Goal: Information Seeking & Learning: Check status

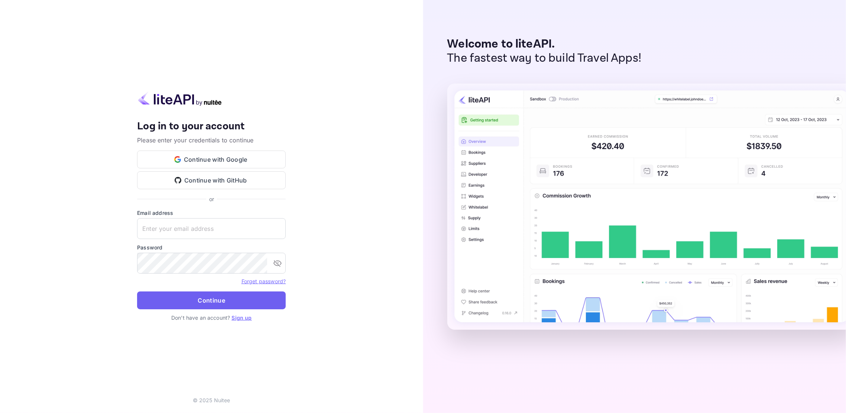
type input "[EMAIL_ADDRESS][DOMAIN_NAME]"
click at [192, 297] on button "Continue" at bounding box center [211, 300] width 149 height 18
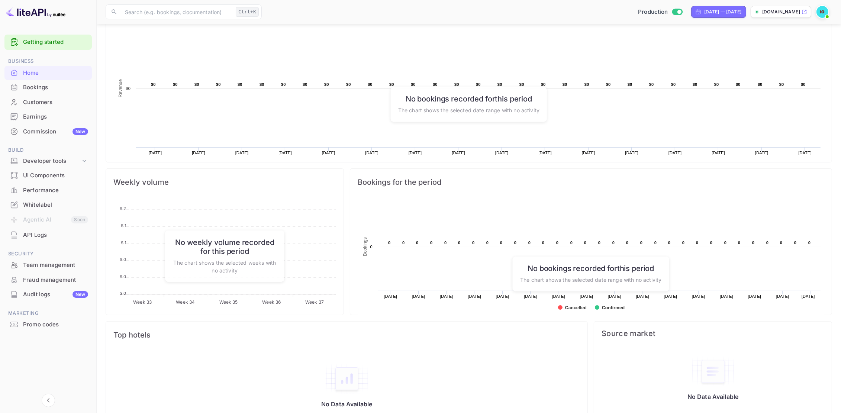
scroll to position [155, 0]
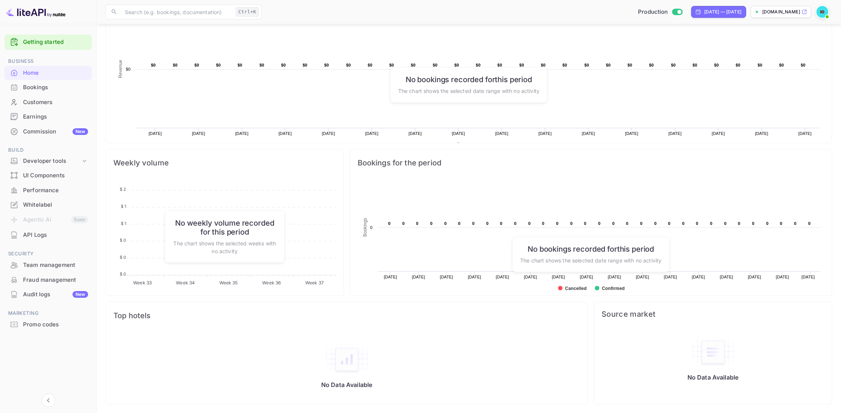
click at [33, 117] on div "Earnings" at bounding box center [55, 117] width 65 height 9
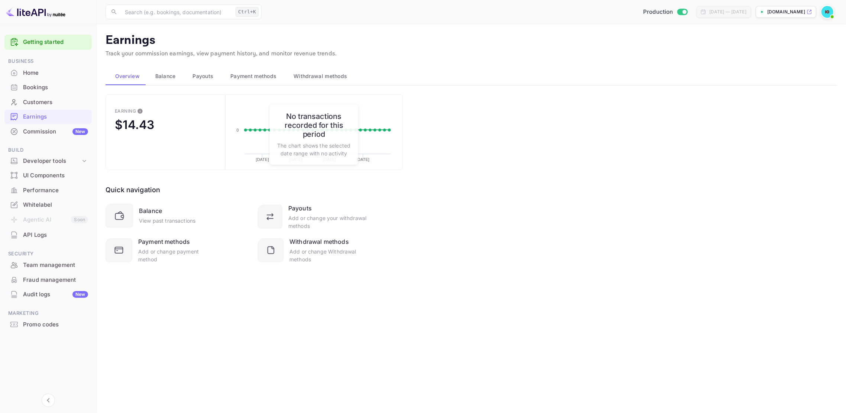
click at [294, 294] on main "Earnings Track your commission earnings, view payment history, and monitor reve…" at bounding box center [472, 218] width 750 height 389
click at [123, 123] on div "$14.43" at bounding box center [134, 124] width 39 height 14
click at [166, 77] on span "Balance" at bounding box center [165, 76] width 20 height 9
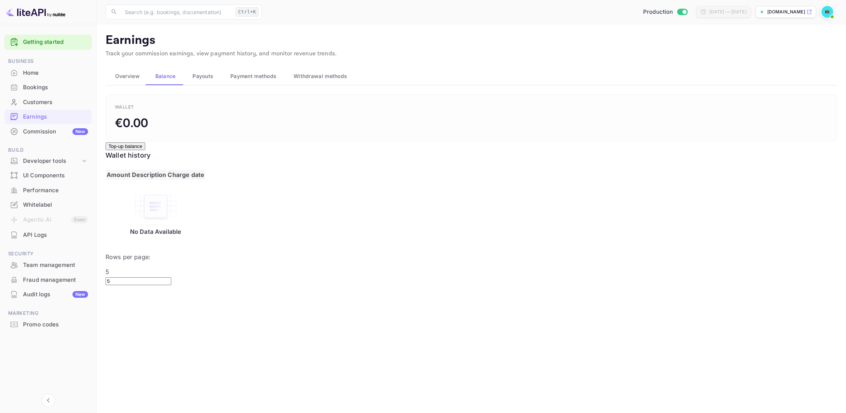
click at [195, 77] on span "Payouts" at bounding box center [203, 76] width 21 height 9
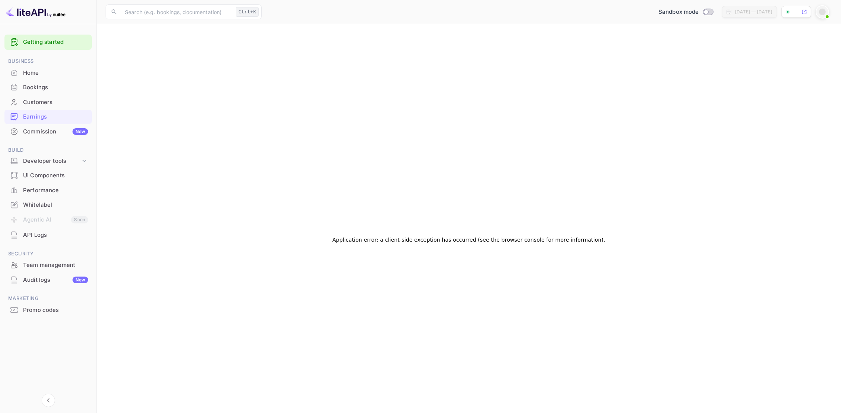
click at [33, 135] on div "Commission New" at bounding box center [55, 132] width 65 height 9
checkbox input "true"
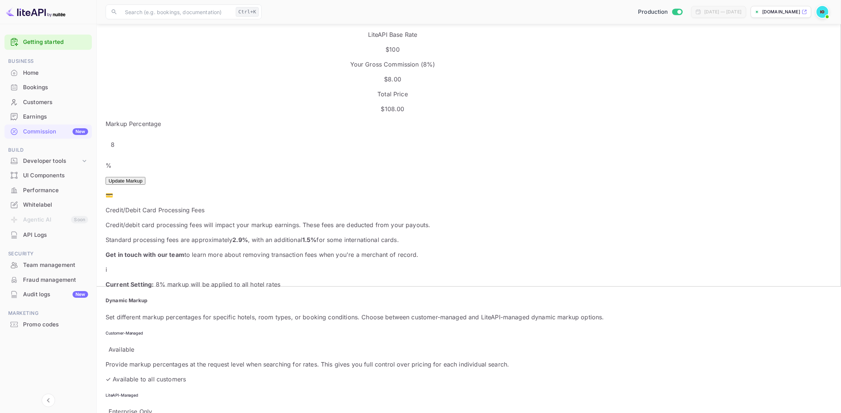
scroll to position [104, 0]
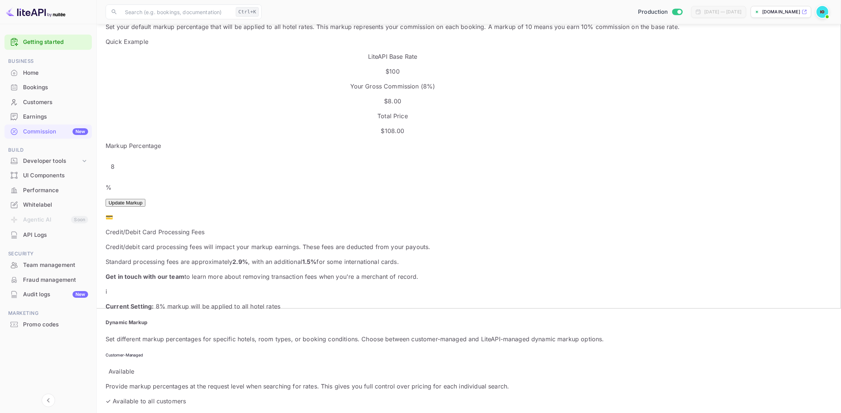
click at [38, 238] on div "API Logs" at bounding box center [55, 235] width 65 height 9
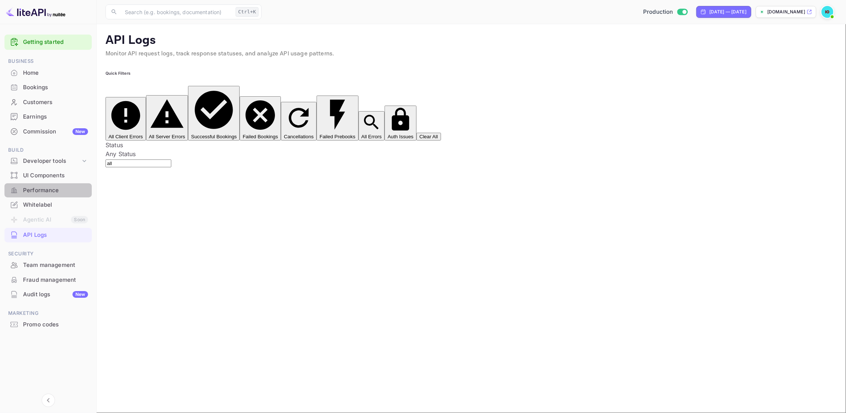
click at [51, 190] on div "Performance" at bounding box center [55, 190] width 65 height 9
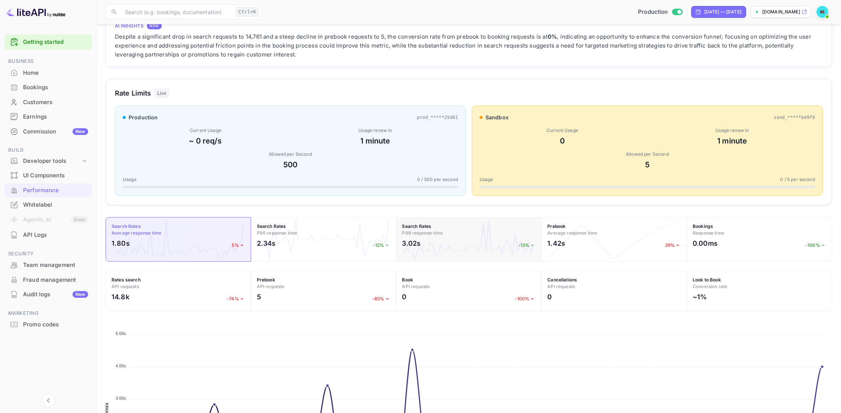
scroll to position [166, 0]
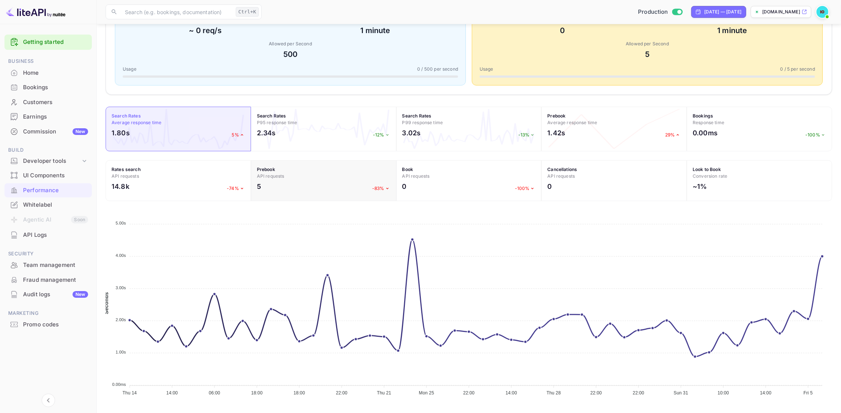
click at [282, 187] on div "5 -83%" at bounding box center [323, 188] width 133 height 14
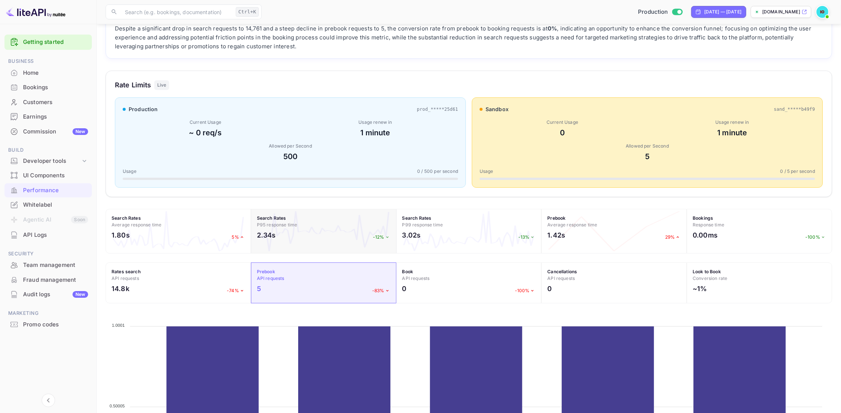
scroll to position [89, 0]
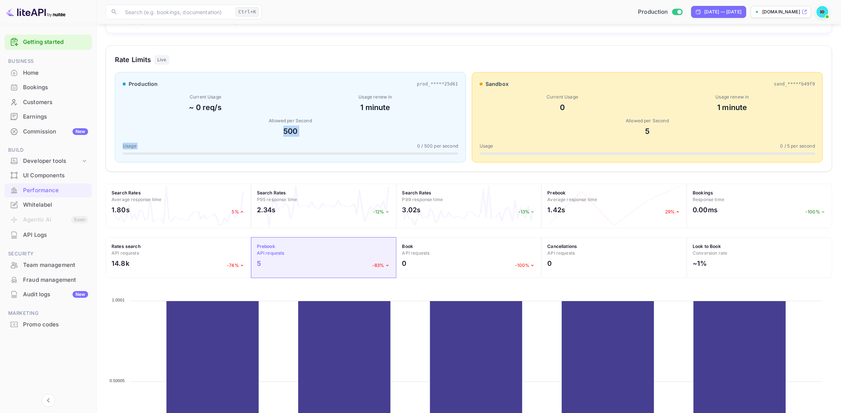
drag, startPoint x: 265, startPoint y: 136, endPoint x: 312, endPoint y: 137, distance: 46.9
click at [312, 137] on div "production prod_*****25d61 Current Usage ~ 0 req/s Usage renew in 1 minute Allo…" at bounding box center [290, 117] width 351 height 90
click at [331, 170] on div "Rate Limits Live production prod_*****25d61 Current Usage ~ 0 req/s Usage renew…" at bounding box center [469, 108] width 726 height 126
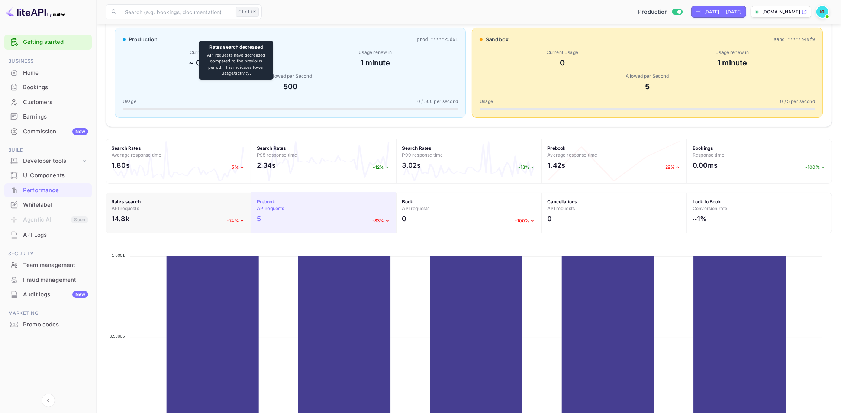
click at [175, 210] on h4 "Rates search API requests" at bounding box center [178, 205] width 133 height 13
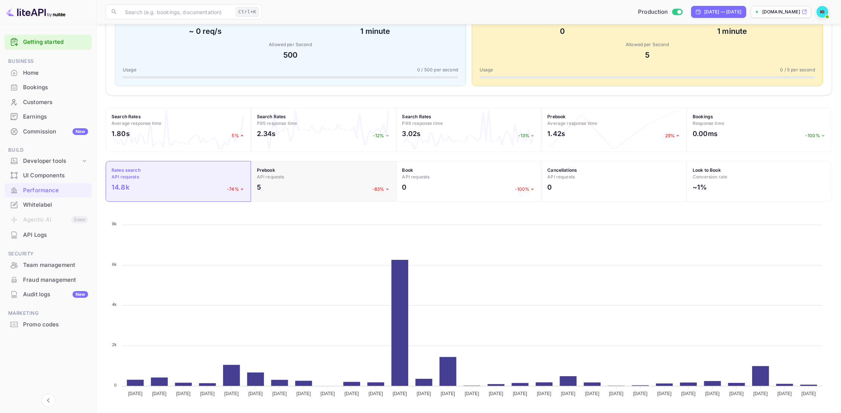
scroll to position [166, 0]
click at [422, 134] on div "3.02s -13%" at bounding box center [468, 135] width 133 height 14
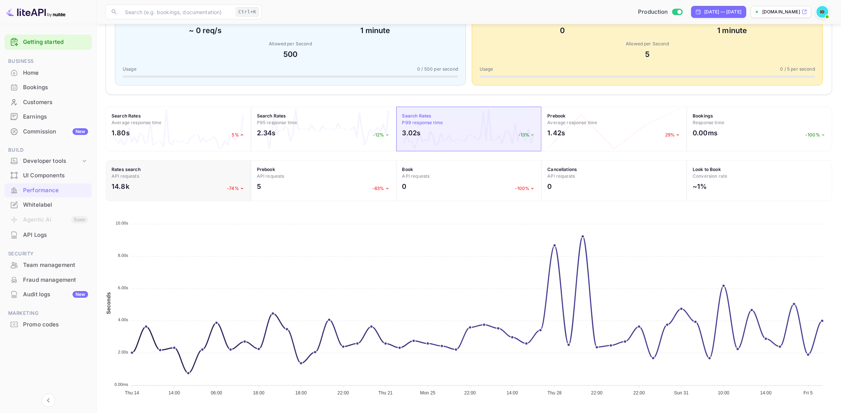
click at [120, 197] on div "Rates search API requests 14.8k -74%" at bounding box center [178, 180] width 145 height 41
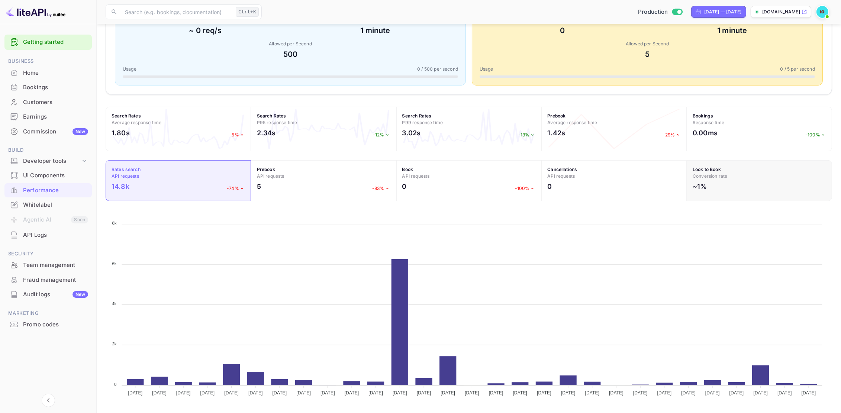
click at [716, 187] on div "~1%" at bounding box center [759, 188] width 133 height 14
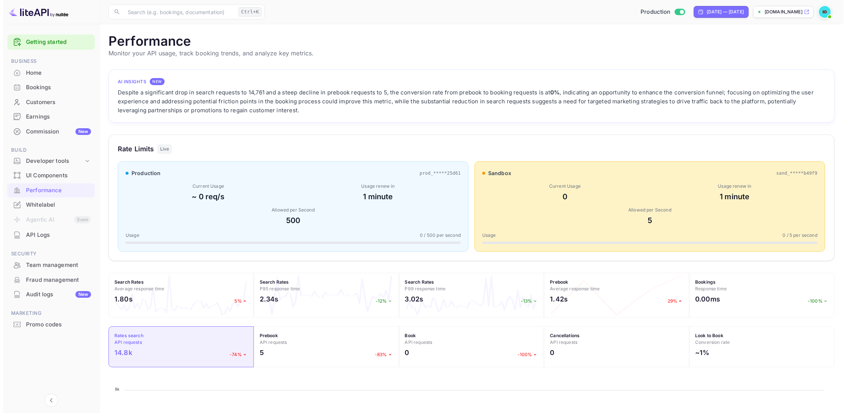
scroll to position [0, 0]
click at [692, 7] on div "[DATE] — [DATE]" at bounding box center [718, 12] width 55 height 12
select select "7"
select select "2025"
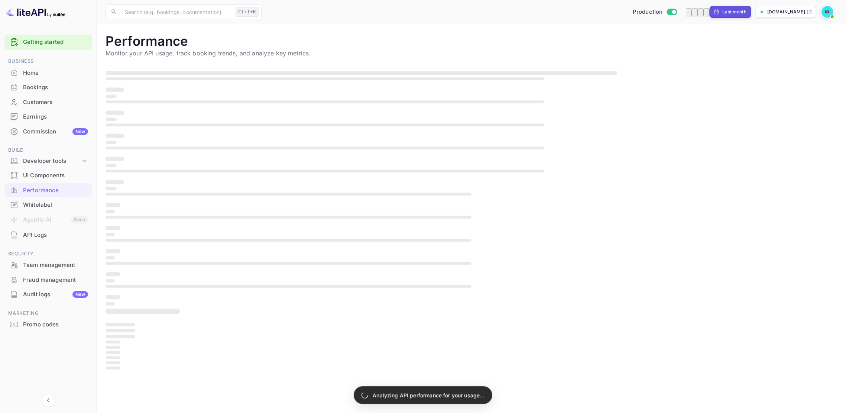
click at [723, 9] on div "Last month" at bounding box center [735, 12] width 24 height 7
select select "7"
select select "2025"
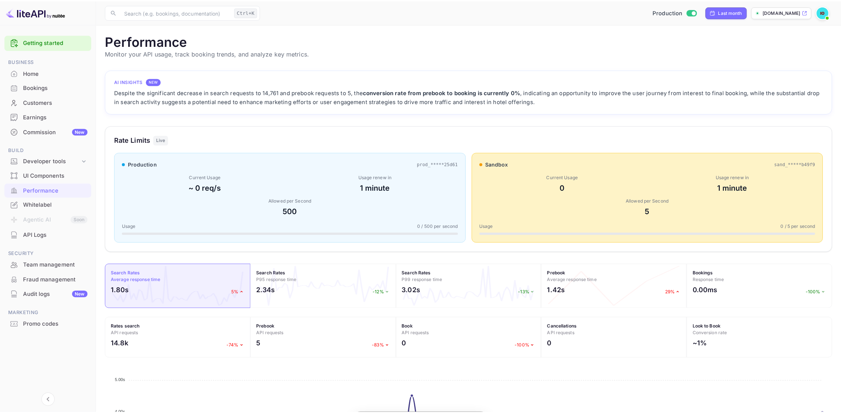
scroll to position [186, 726]
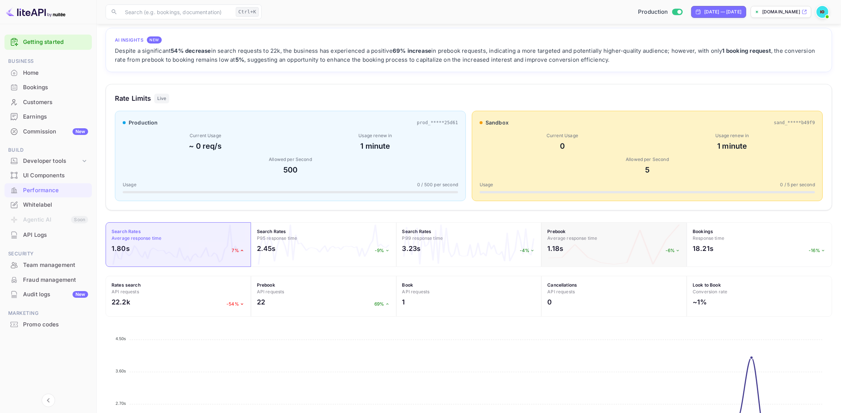
scroll to position [45, 0]
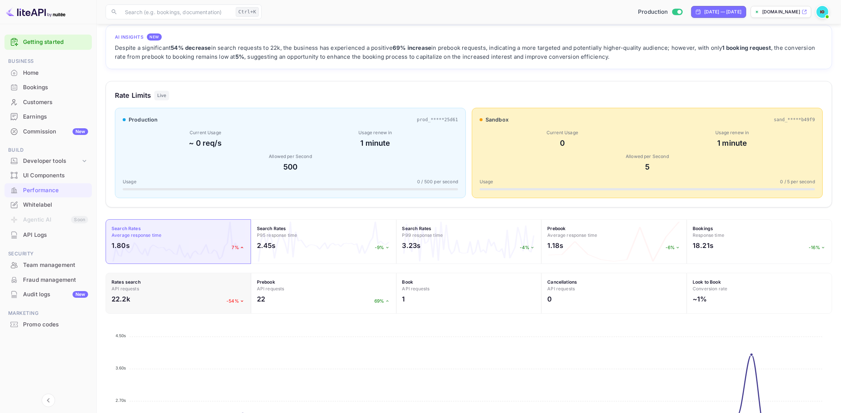
click at [187, 305] on div "22.2k -54%" at bounding box center [178, 301] width 133 height 14
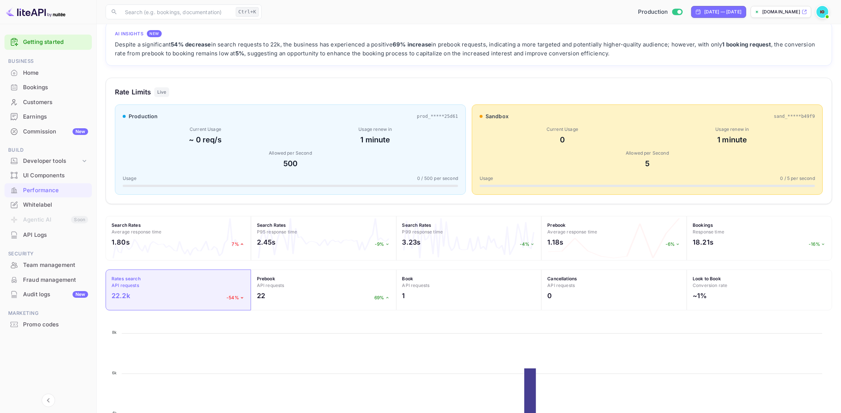
scroll to position [157, 0]
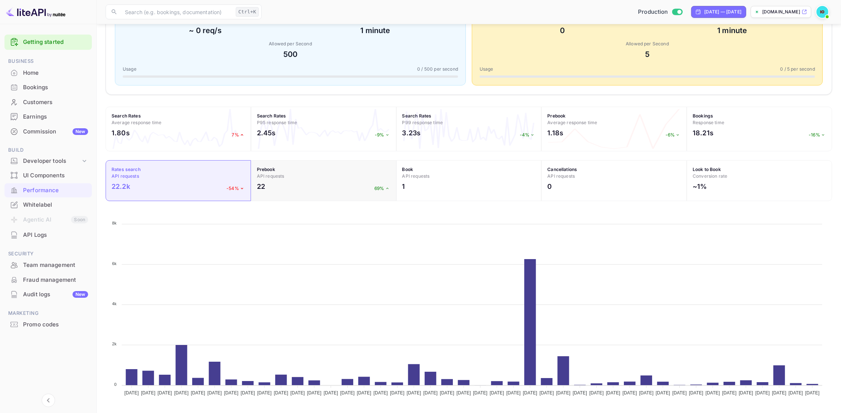
click at [297, 181] on div "22 69%" at bounding box center [323, 188] width 133 height 14
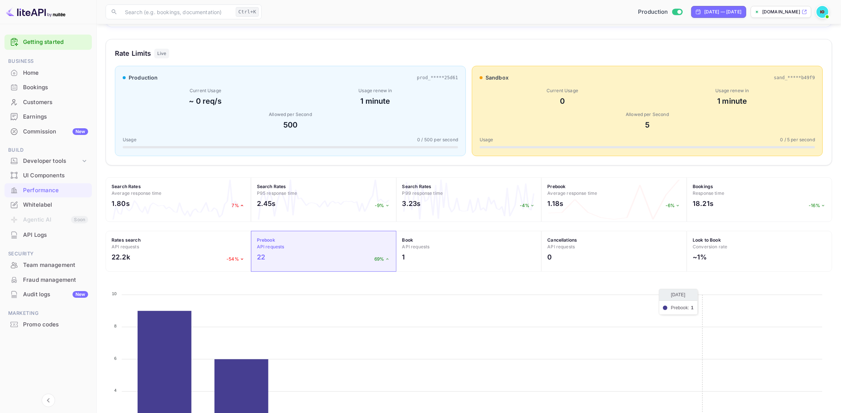
scroll to position [0, 0]
